Goal: Check status: Check status

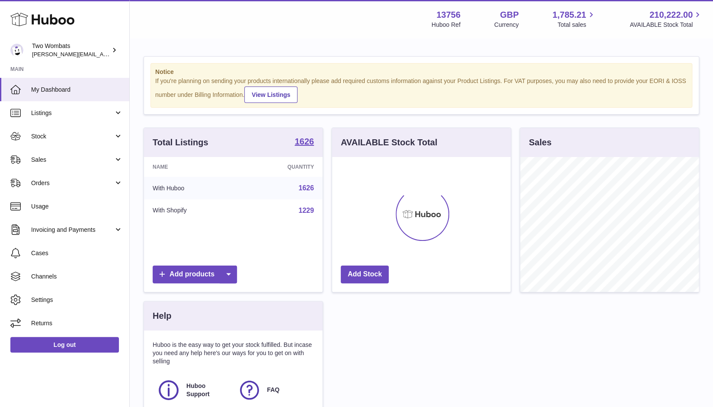
scroll to position [135, 179]
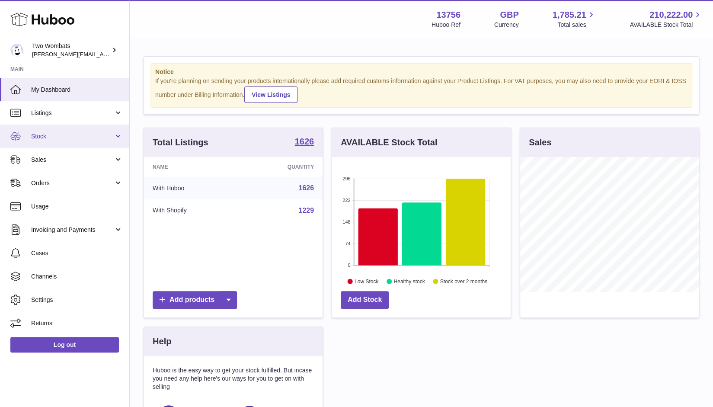
click at [96, 141] on link "Stock" at bounding box center [64, 136] width 129 height 23
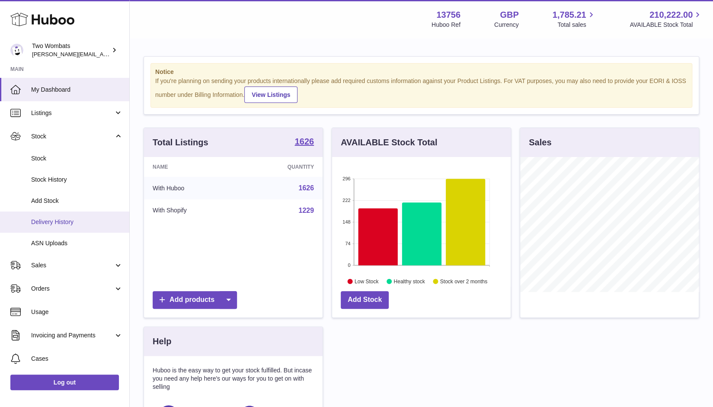
click at [72, 221] on span "Delivery History" at bounding box center [77, 222] width 92 height 8
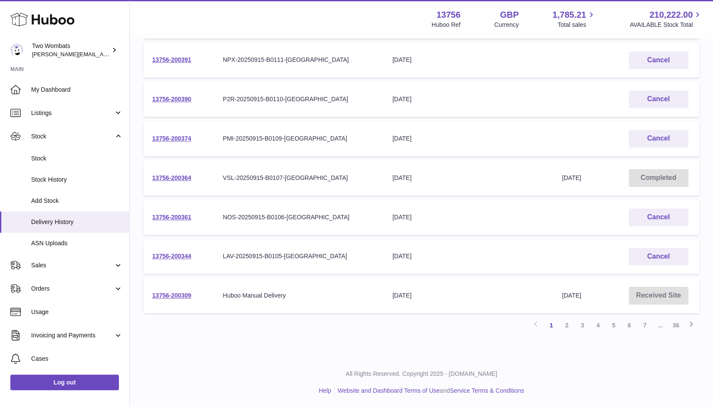
scroll to position [251, 0]
click at [564, 324] on link "2" at bounding box center [567, 326] width 16 height 16
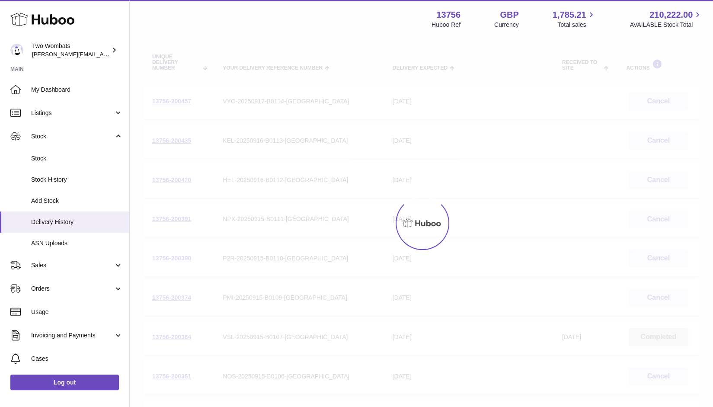
scroll to position [39, 0]
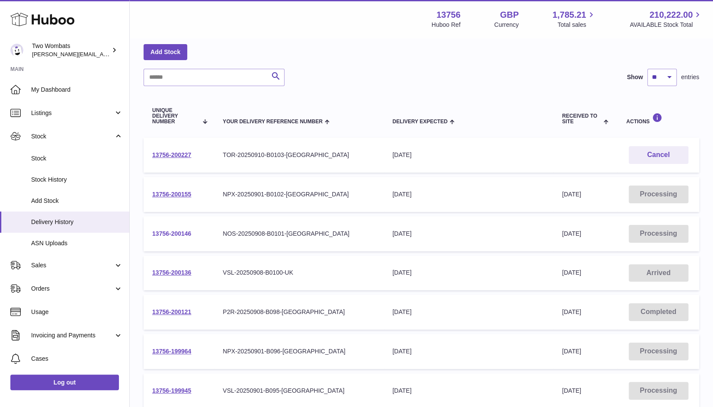
click at [180, 235] on link "13756-200146" at bounding box center [171, 233] width 39 height 7
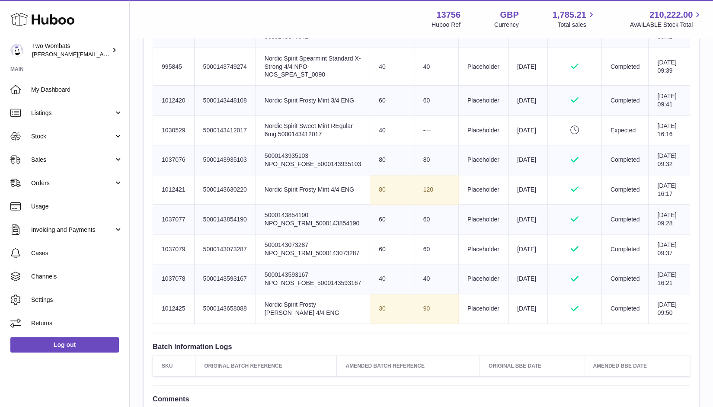
scroll to position [396, 0]
